Goal: Participate in discussion: Engage in conversation with other users on a specific topic

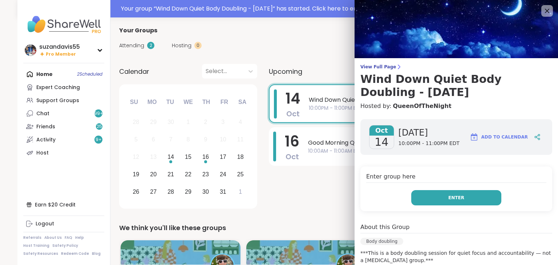
click at [457, 205] on button "Enter" at bounding box center [456, 197] width 90 height 15
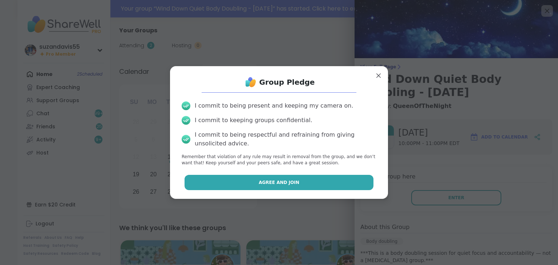
click at [280, 189] on button "Agree and Join" at bounding box center [279, 182] width 189 height 15
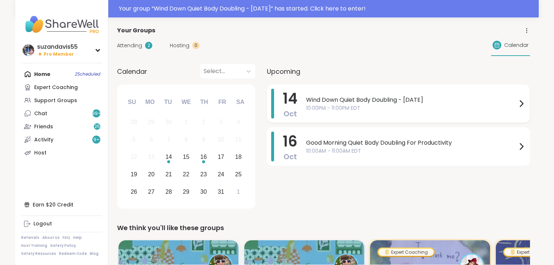
click at [382, 106] on span "10:00PM - 11:00PM EDT" at bounding box center [411, 108] width 211 height 8
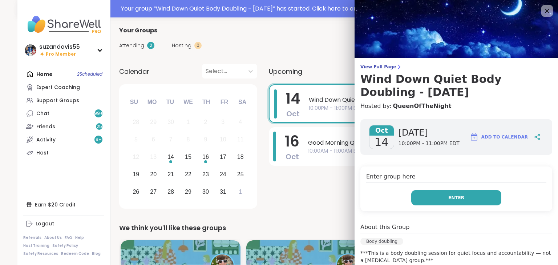
click at [430, 194] on button "Enter" at bounding box center [456, 197] width 90 height 15
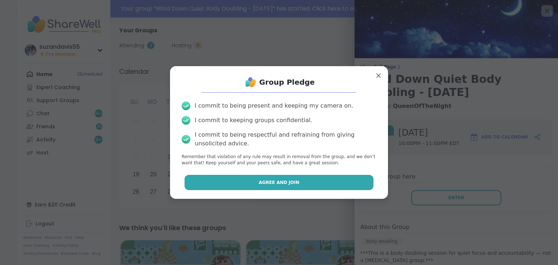
click at [332, 184] on button "Agree and Join" at bounding box center [279, 182] width 189 height 15
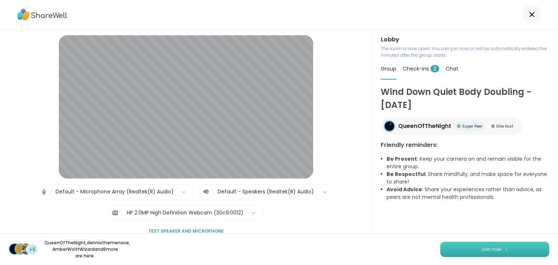
click at [485, 246] on span "Join now" at bounding box center [491, 249] width 20 height 7
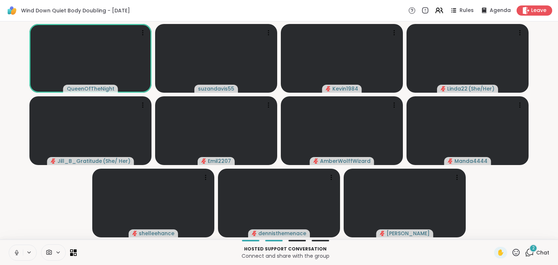
click at [15, 251] on icon at bounding box center [16, 252] width 7 height 7
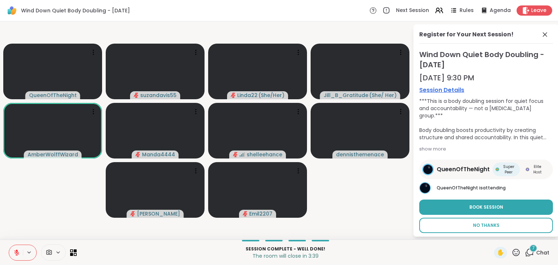
click at [480, 222] on span "No Thanks" at bounding box center [486, 225] width 27 height 7
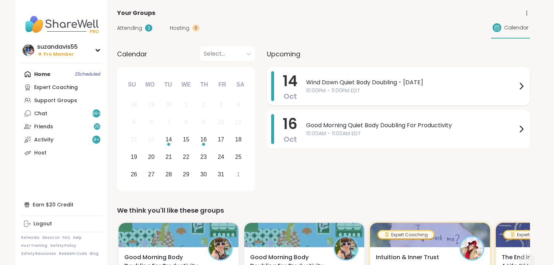
click at [300, 88] on div "14 Oct Wind Down Quiet Body Doubling - Tuesday 10:00PM - 11:00PM EDT" at bounding box center [398, 86] width 263 height 39
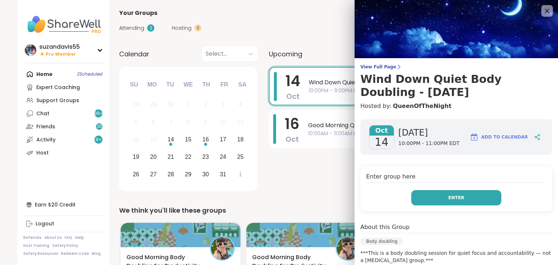
click at [462, 200] on button "Enter" at bounding box center [456, 197] width 90 height 15
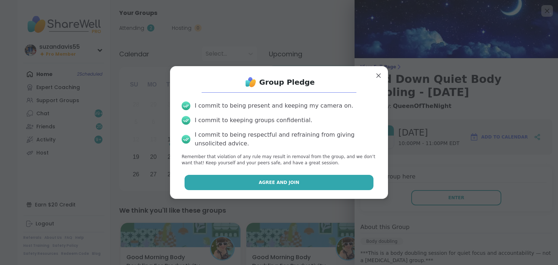
click at [271, 184] on span "Agree and Join" at bounding box center [279, 182] width 41 height 7
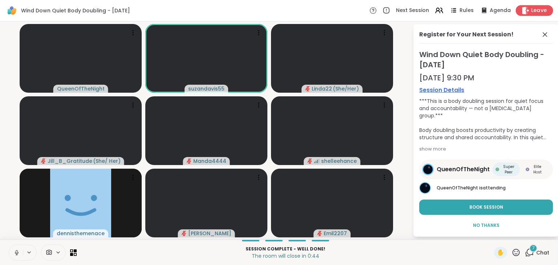
click at [534, 9] on span "Leave" at bounding box center [539, 11] width 16 height 8
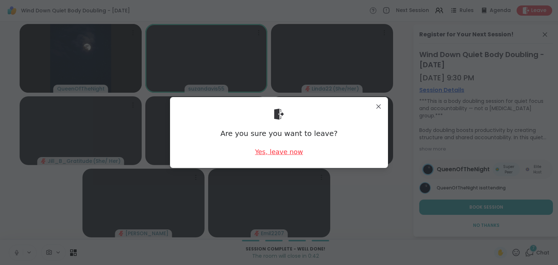
click at [275, 149] on div "Yes, leave now" at bounding box center [279, 151] width 48 height 9
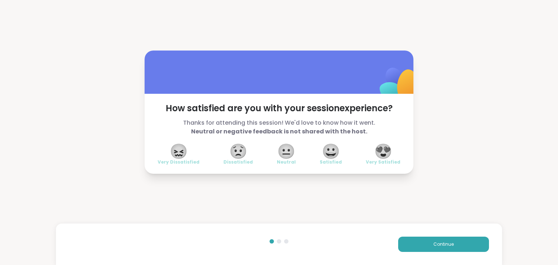
click at [388, 154] on span "😍" at bounding box center [383, 151] width 18 height 13
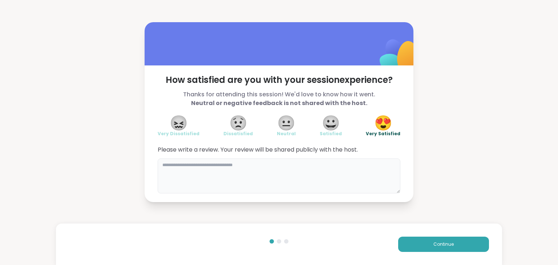
click at [325, 174] on textarea at bounding box center [279, 175] width 243 height 35
type textarea "*"
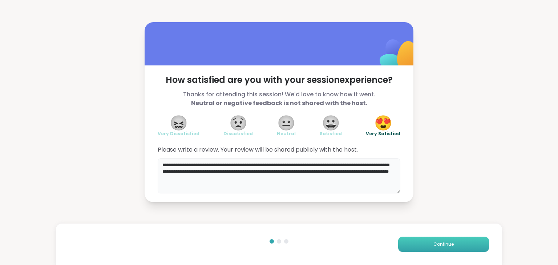
type textarea "**********"
click at [438, 243] on span "Continue" at bounding box center [444, 244] width 20 height 7
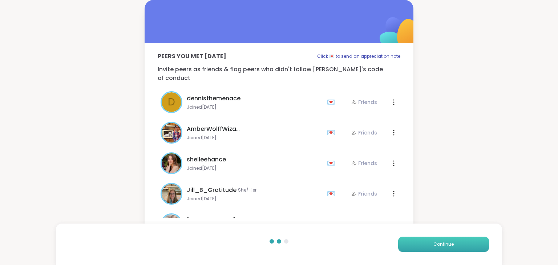
click at [450, 245] on button "Continue" at bounding box center [443, 244] width 91 height 15
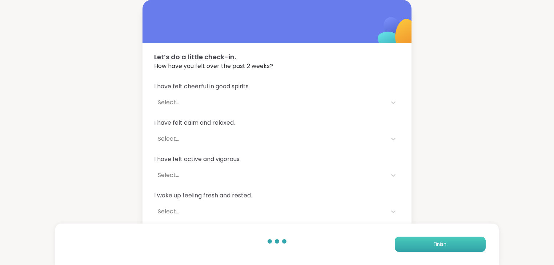
click at [451, 246] on button "Finish" at bounding box center [440, 244] width 91 height 15
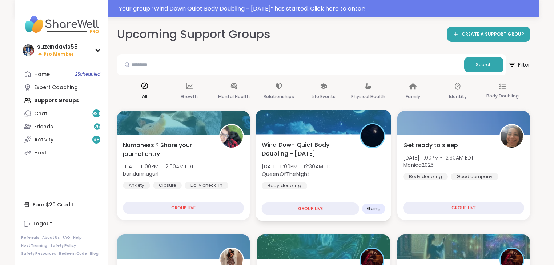
click at [314, 169] on span "[DATE] 11:00PM - 12:30AM EDT" at bounding box center [298, 166] width 72 height 7
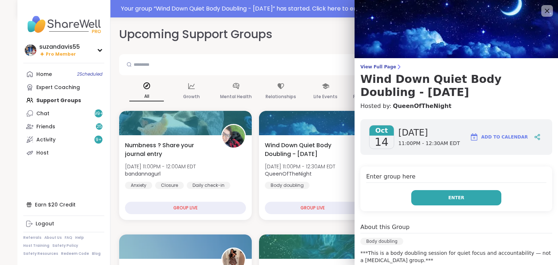
click at [440, 200] on button "Enter" at bounding box center [456, 197] width 90 height 15
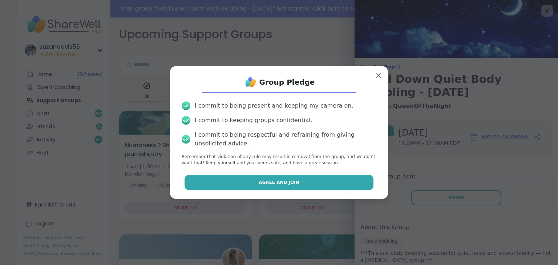
click at [321, 182] on button "Agree and Join" at bounding box center [279, 182] width 189 height 15
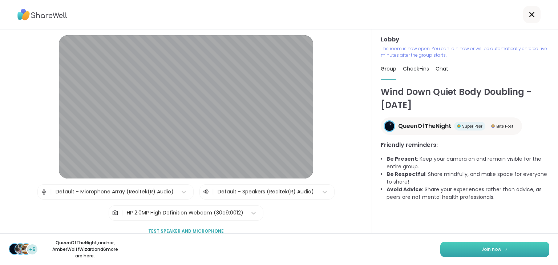
click at [504, 249] on button "Join now" at bounding box center [494, 249] width 109 height 15
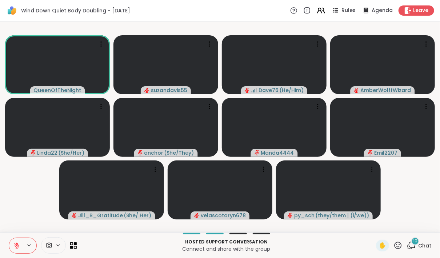
click at [19, 246] on icon at bounding box center [16, 245] width 7 height 7
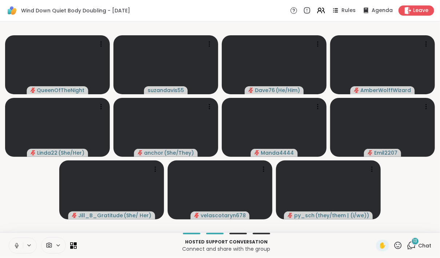
click at [17, 247] on icon at bounding box center [16, 245] width 7 height 7
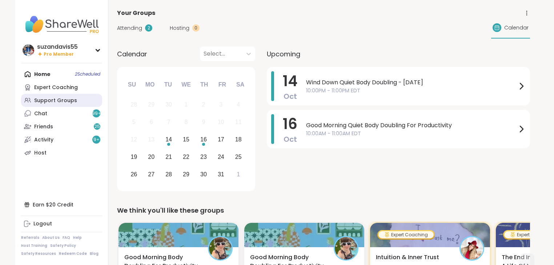
click at [55, 98] on div "Support Groups" at bounding box center [55, 100] width 43 height 7
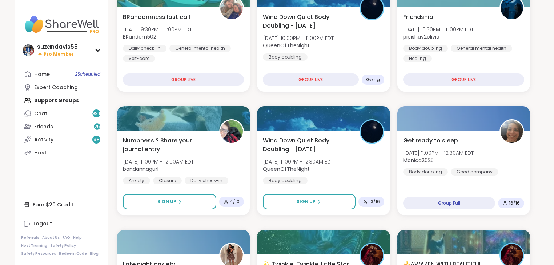
scroll to position [116, 0]
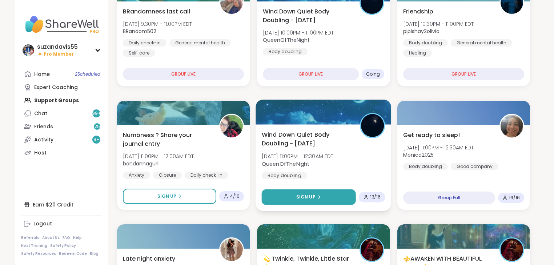
click at [306, 199] on span "Sign Up" at bounding box center [305, 197] width 19 height 7
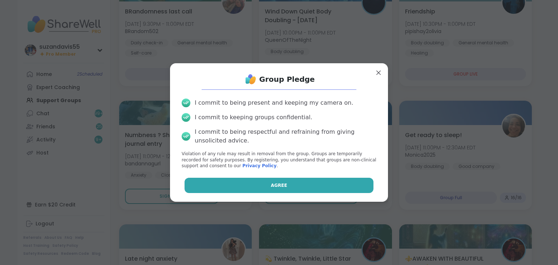
click at [286, 183] on button "Agree" at bounding box center [279, 185] width 189 height 15
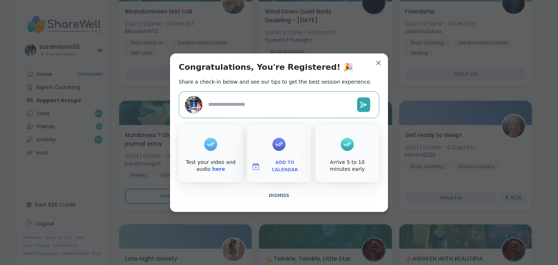
type textarea "*"
